Goal: Task Accomplishment & Management: Manage account settings

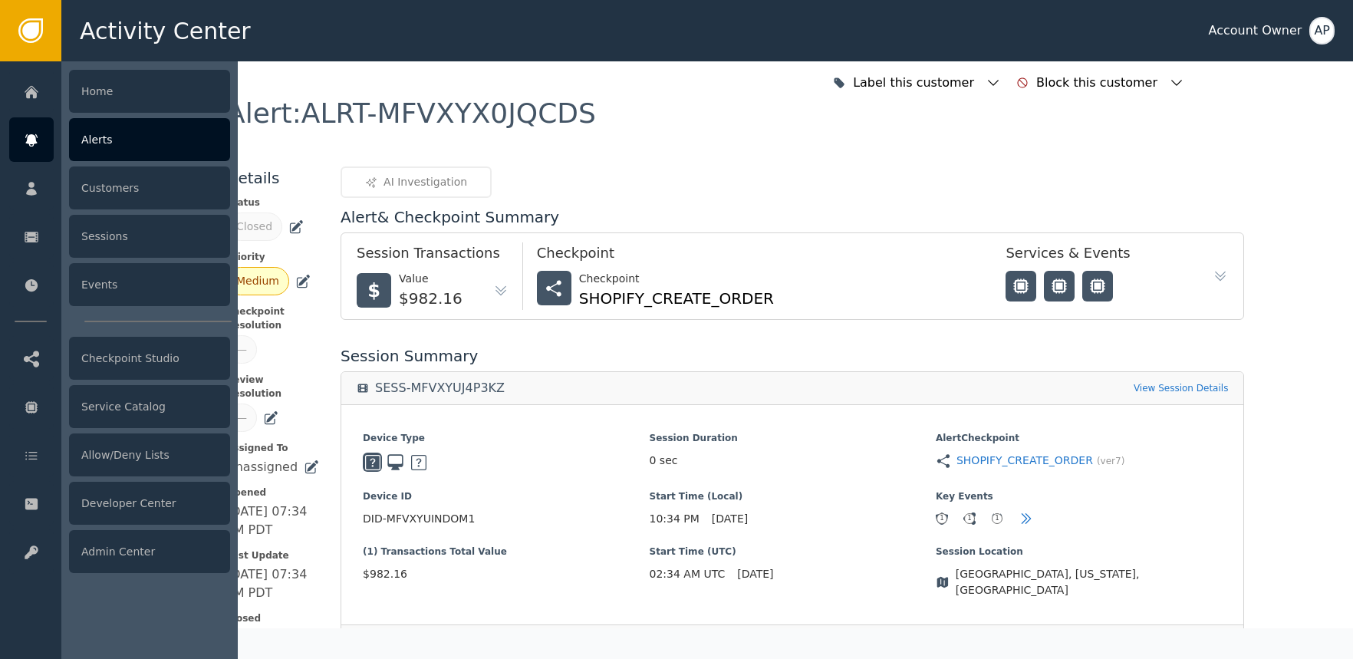
click at [49, 140] on div at bounding box center [31, 139] width 44 height 44
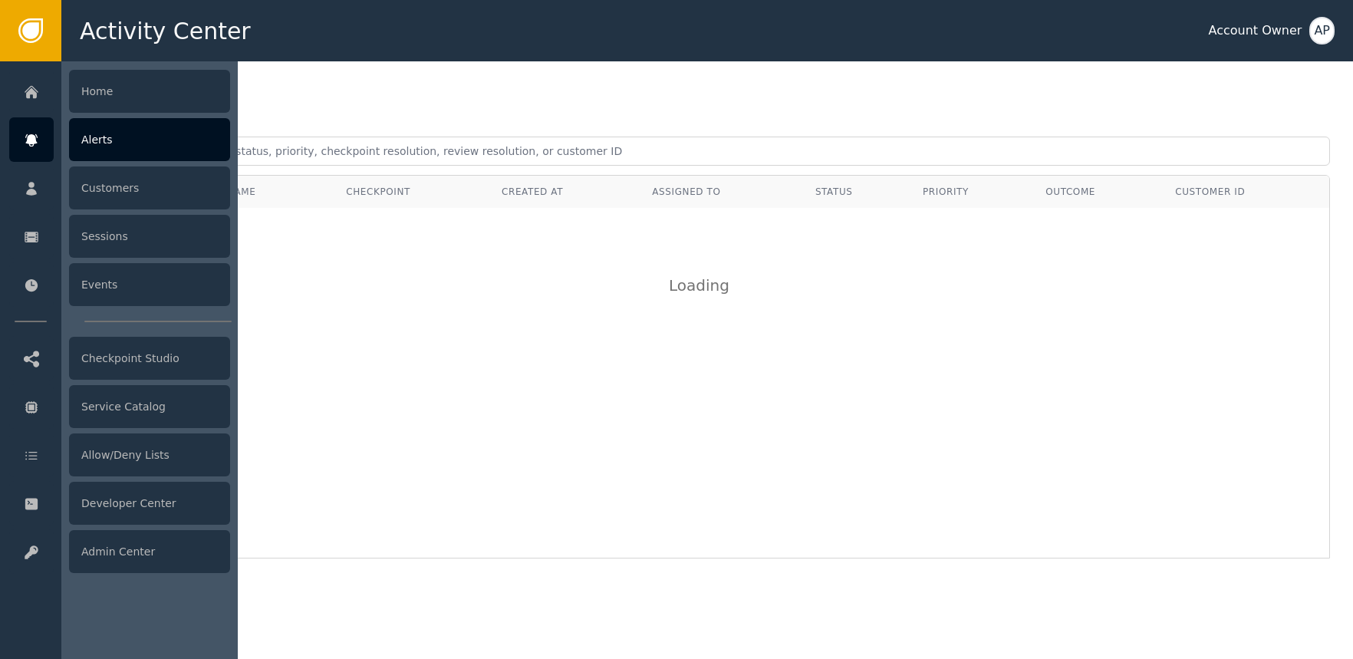
click at [48, 139] on div at bounding box center [31, 139] width 44 height 44
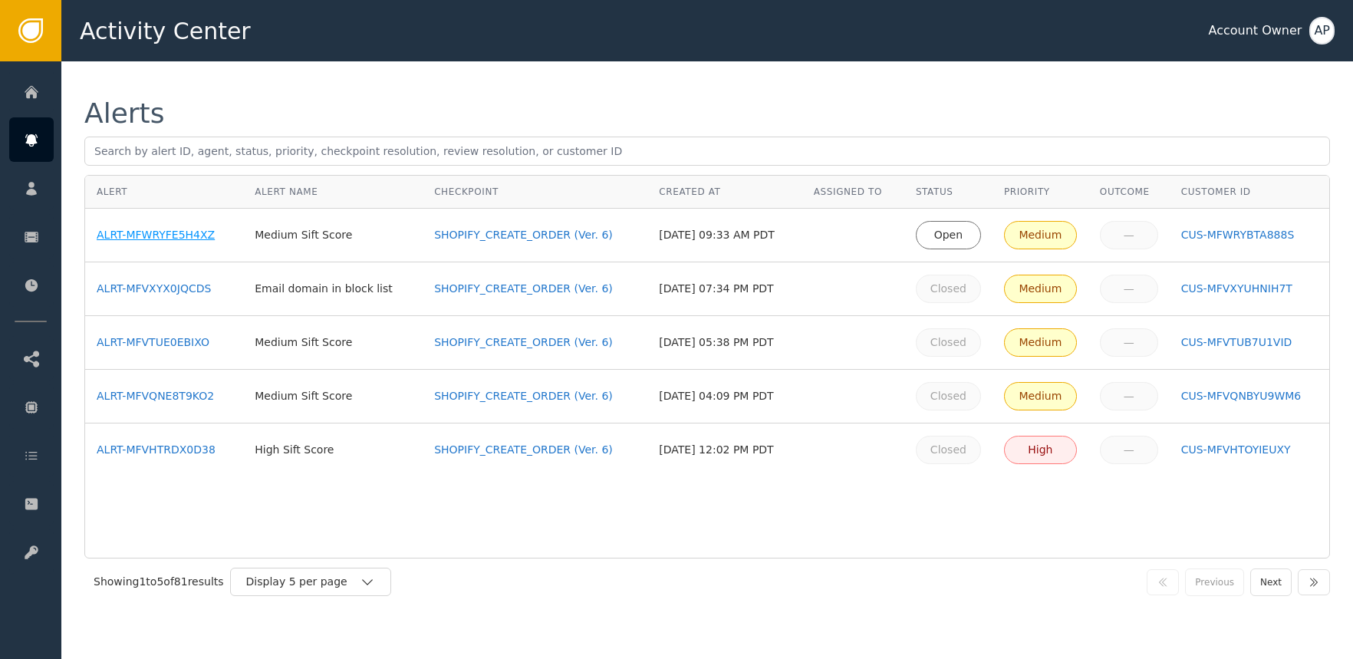
click at [194, 229] on div "ALRT-MFWRYFE5H4XZ" at bounding box center [164, 235] width 135 height 16
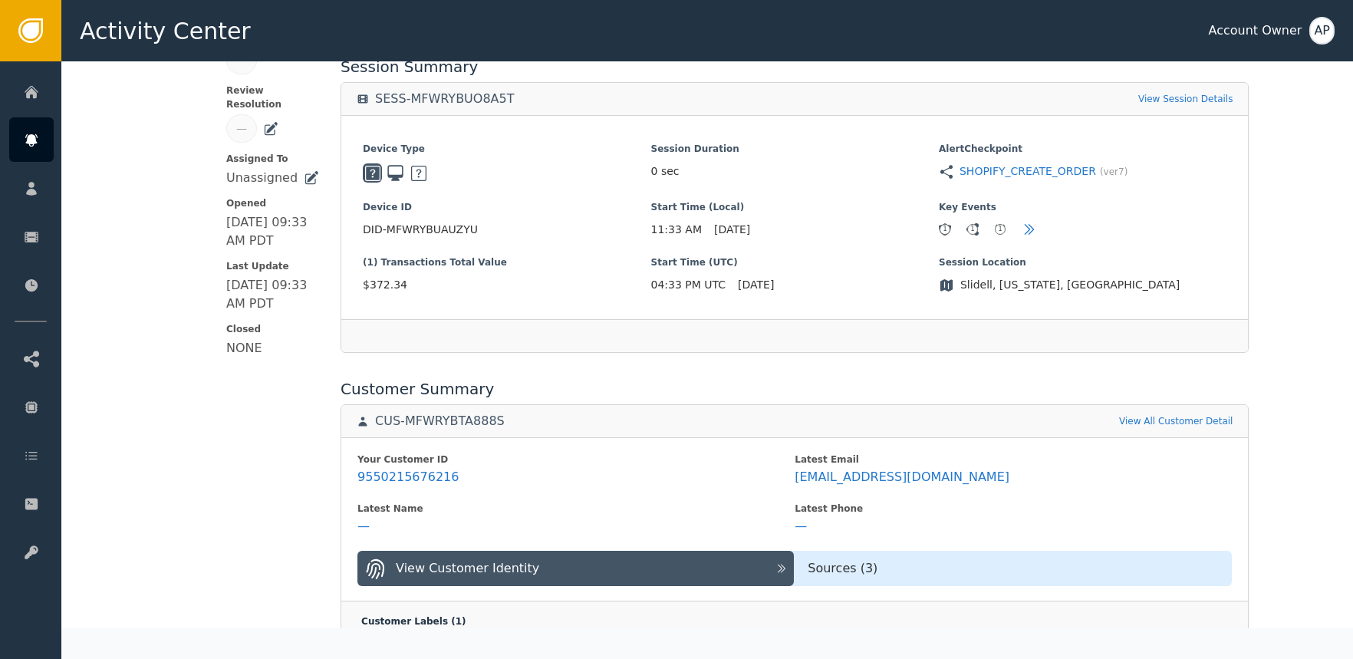
scroll to position [433, 0]
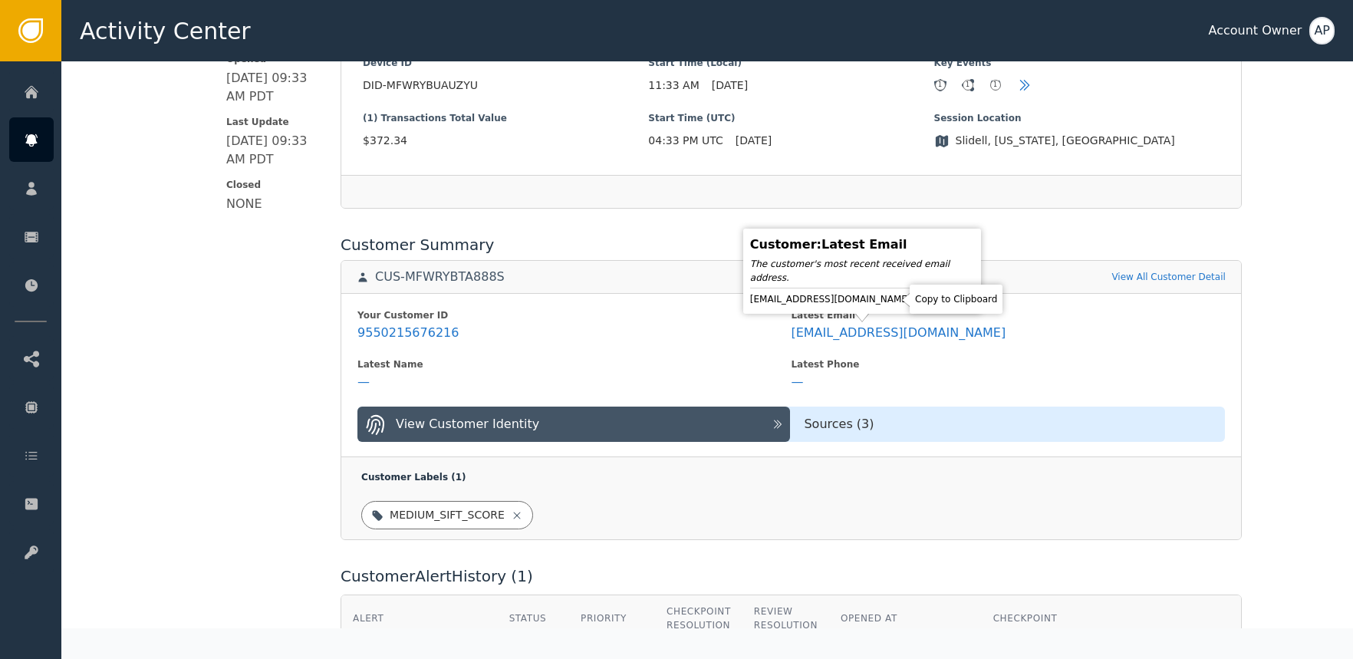
click at [917, 302] on icon at bounding box center [924, 298] width 15 height 15
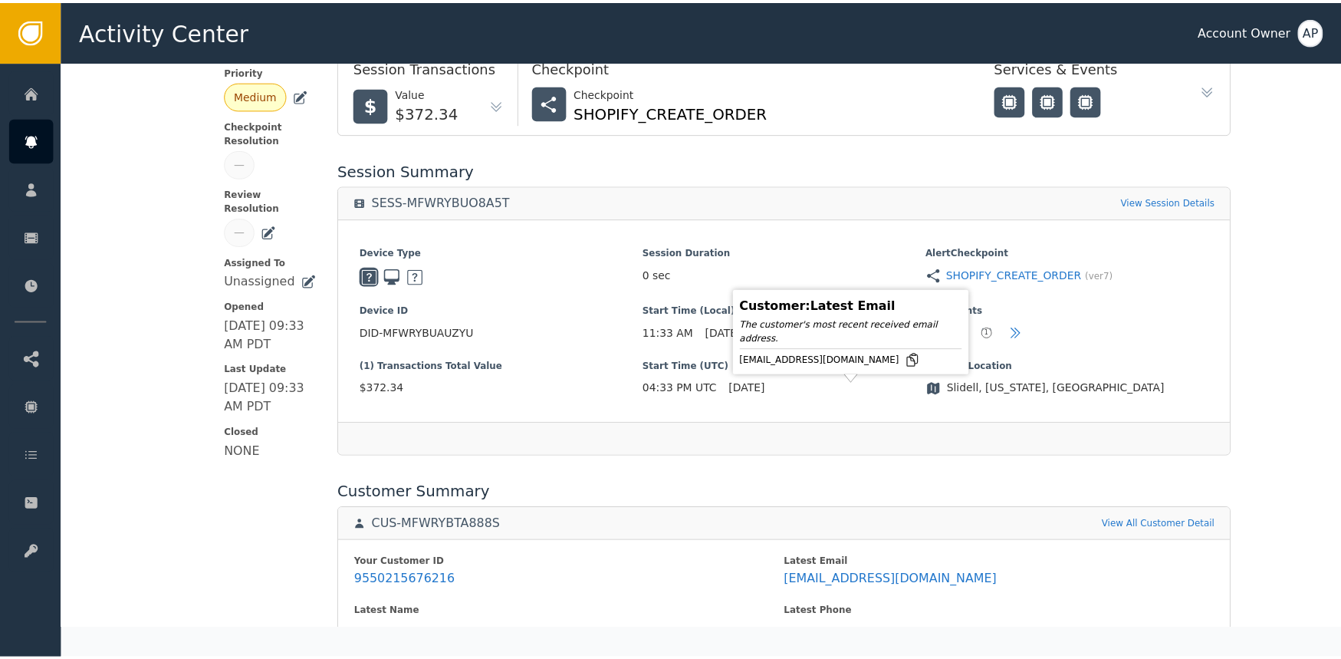
scroll to position [0, 0]
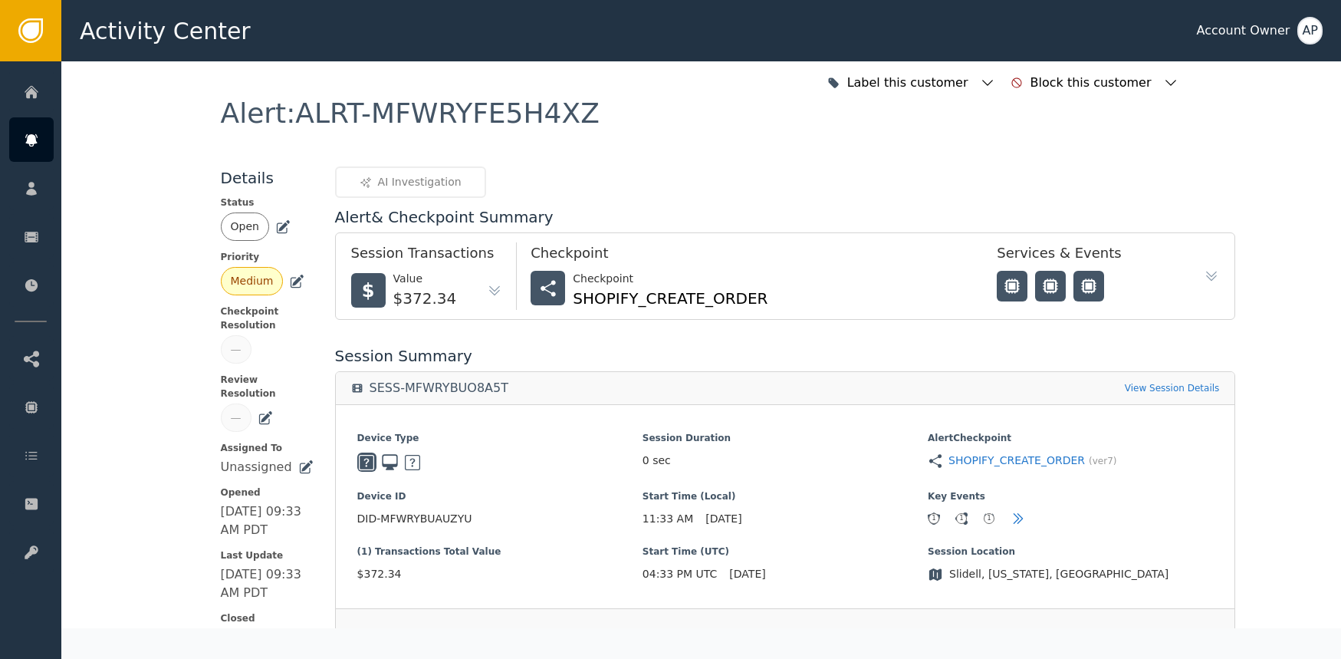
click at [278, 227] on icon at bounding box center [282, 226] width 15 height 15
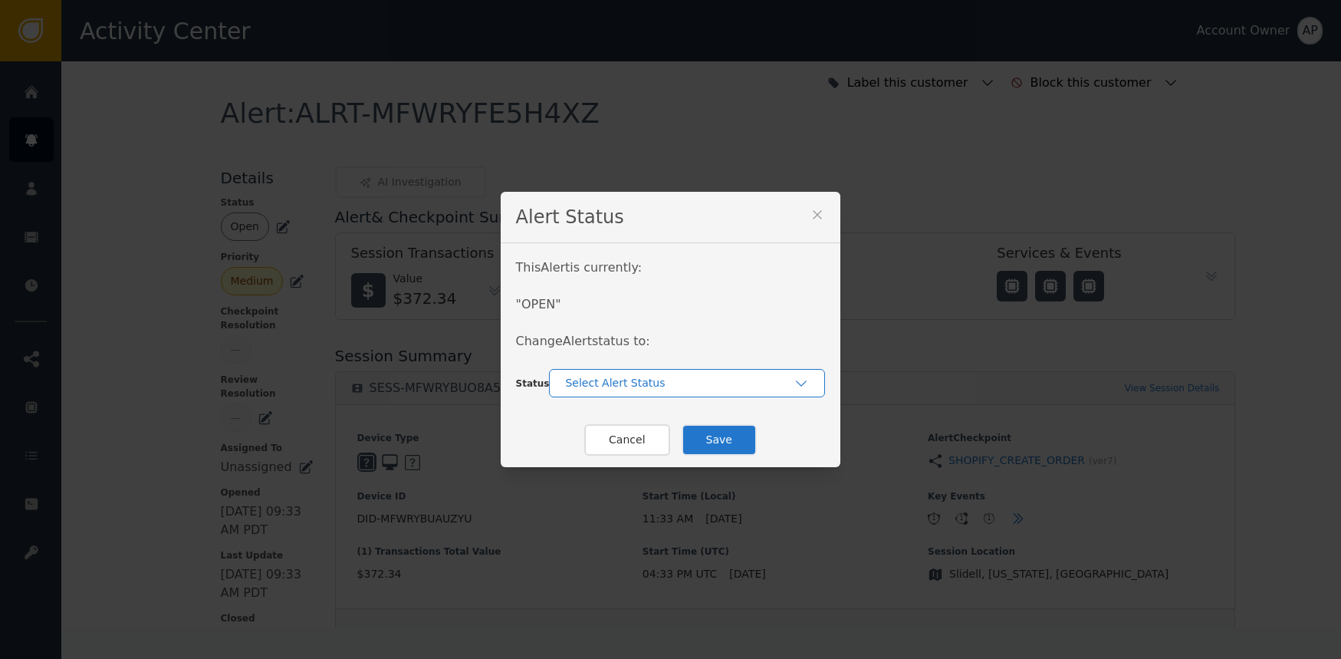
click at [598, 386] on div "Select Alert Status" at bounding box center [679, 383] width 229 height 16
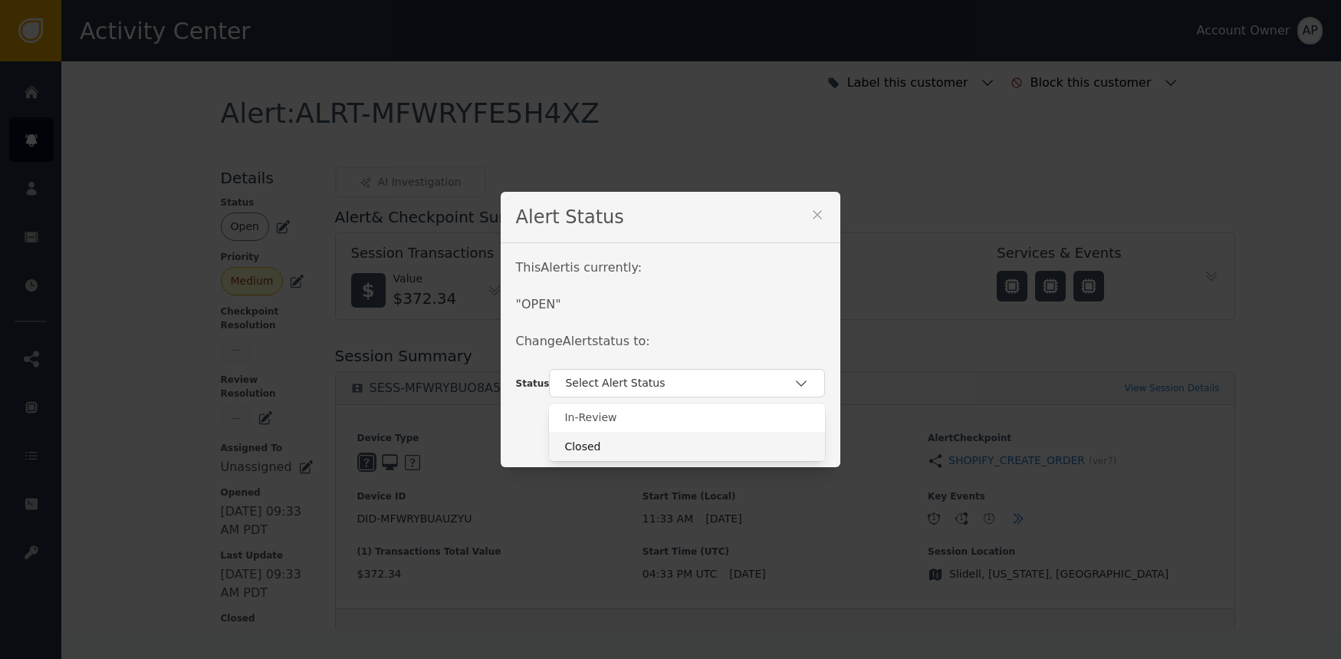
click at [635, 440] on div "Closed" at bounding box center [686, 447] width 245 height 16
click at [695, 441] on button "Save" at bounding box center [719, 439] width 75 height 31
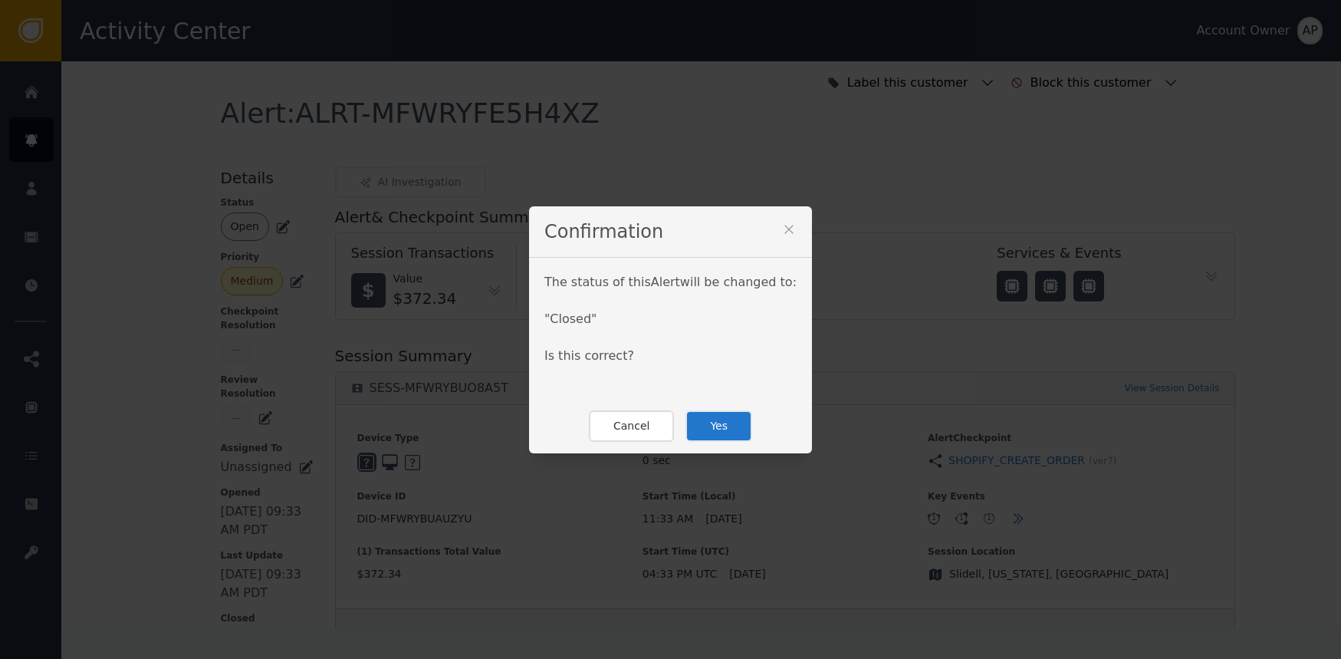
click at [702, 436] on button "Yes" at bounding box center [719, 425] width 67 height 31
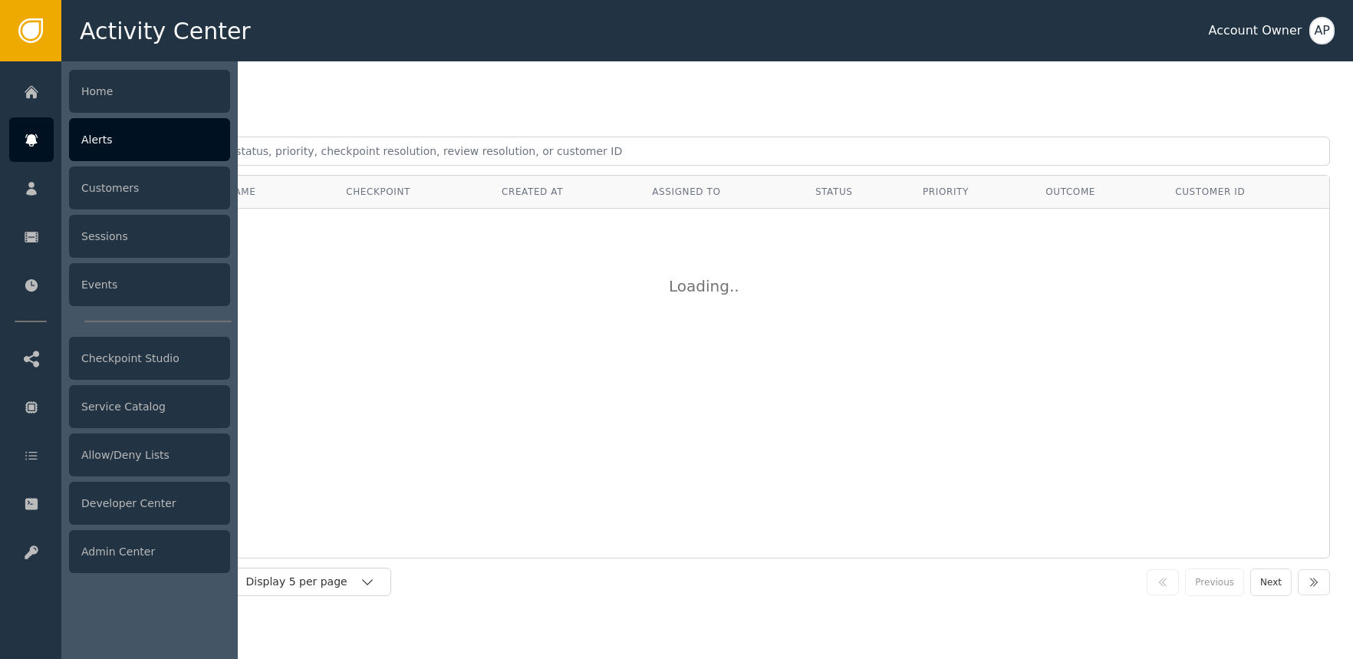
click at [41, 135] on div at bounding box center [31, 139] width 44 height 44
click at [105, 145] on div "Alerts" at bounding box center [149, 139] width 161 height 43
